Goal: Information Seeking & Learning: Learn about a topic

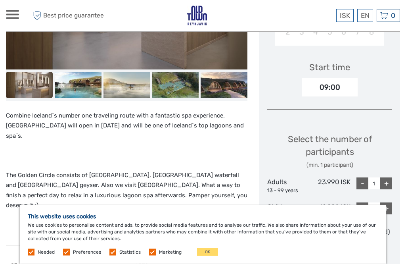
click at [80, 76] on img at bounding box center [78, 85] width 47 height 26
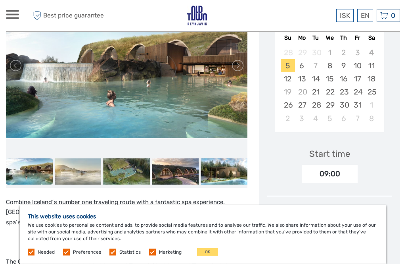
scroll to position [159, 0]
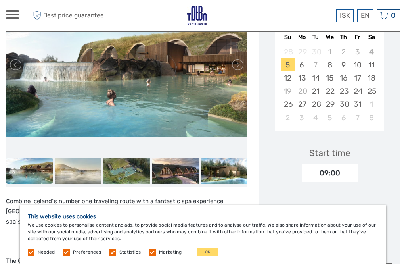
click at [126, 172] on img at bounding box center [127, 170] width 47 height 26
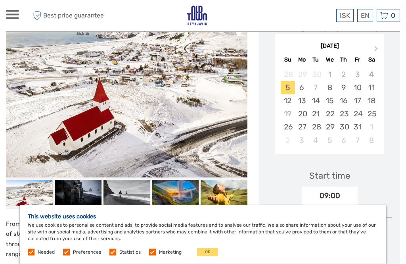
scroll to position [137, 0]
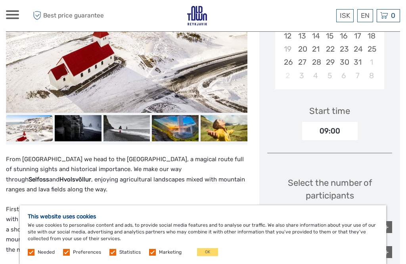
scroll to position [195, 0]
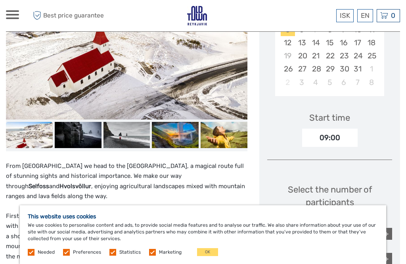
click at [178, 133] on img at bounding box center [175, 135] width 47 height 26
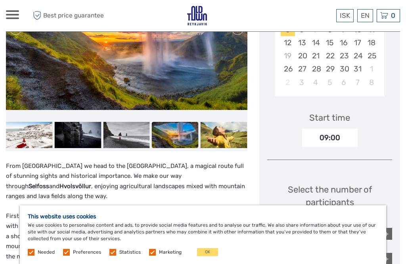
click at [87, 134] on img at bounding box center [77, 135] width 47 height 26
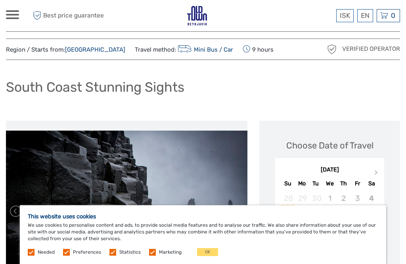
scroll to position [0, 0]
